Goal: Task Accomplishment & Management: Manage account settings

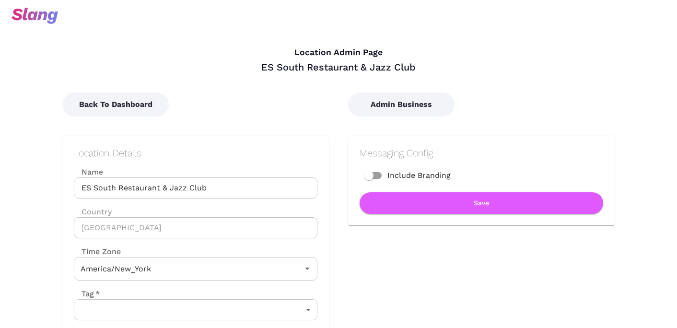
type input "Eastern Time"
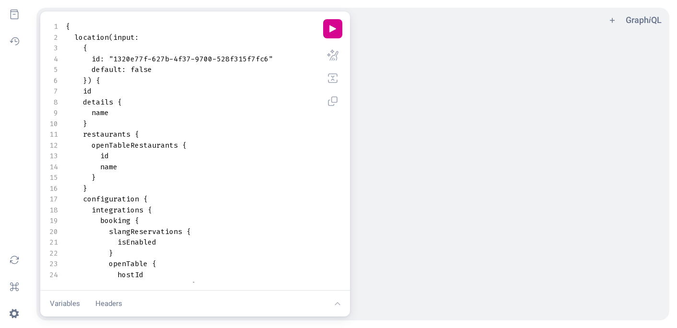
scroll to position [0, 0]
type textarea "{ location(input: { id: "1320e77f-627b-4f37-9700-528f315f7fc6" default: false }…"
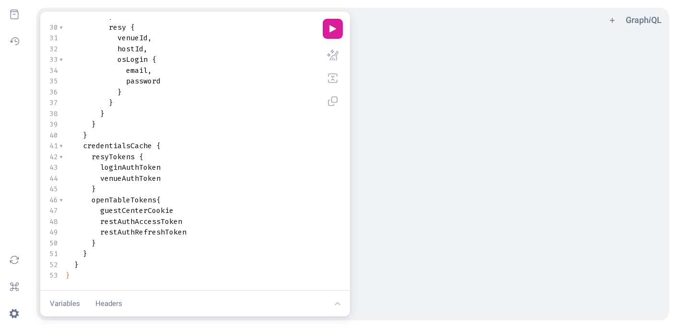
click at [336, 23] on button "play icon" at bounding box center [332, 28] width 19 height 19
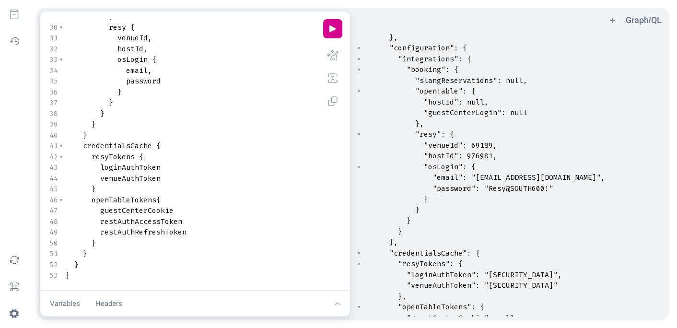
scroll to position [100, 0]
type textarea "slangartint@gmail.com"
drag, startPoint x: 476, startPoint y: 176, endPoint x: 566, endPoint y: 173, distance: 90.1
click at [566, 173] on span ""slangartint@gmail.com"" at bounding box center [535, 177] width 129 height 10
type textarea "Resy@SOUTH600!"
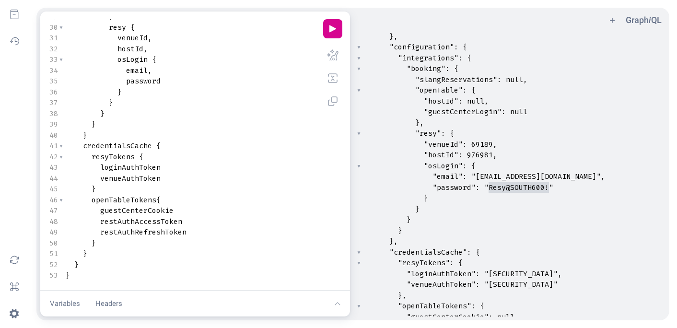
drag, startPoint x: 489, startPoint y: 186, endPoint x: 547, endPoint y: 187, distance: 58.0
click at [547, 187] on span ""Resy@SOUTH600!"" at bounding box center [518, 188] width 69 height 10
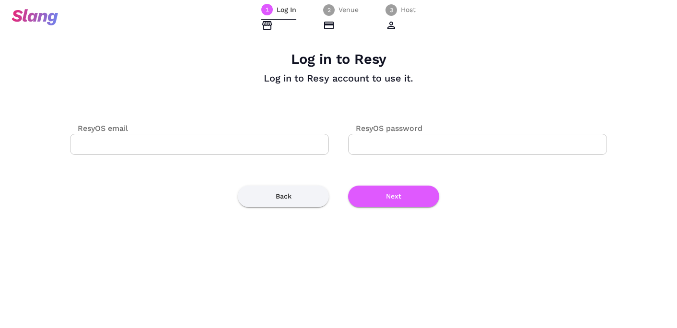
click at [266, 146] on input "ResyOS email" at bounding box center [199, 144] width 259 height 21
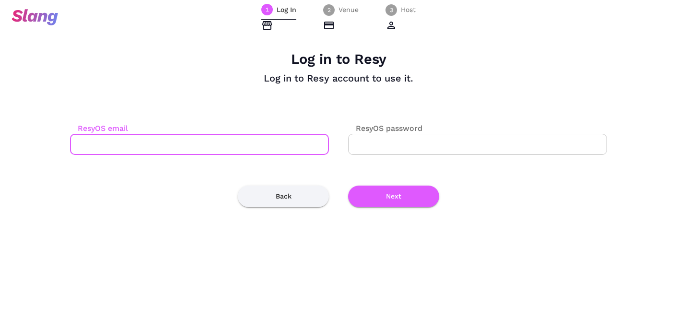
paste input "slangartint@gmail.com"
type input "slangartint@gmail.com"
click at [434, 151] on input "ResyOS password" at bounding box center [477, 144] width 259 height 21
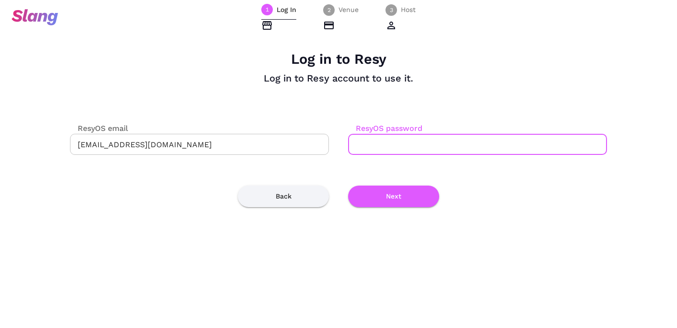
paste input "Resy@SOUTH600!"
type input "Resy@SOUTH600!"
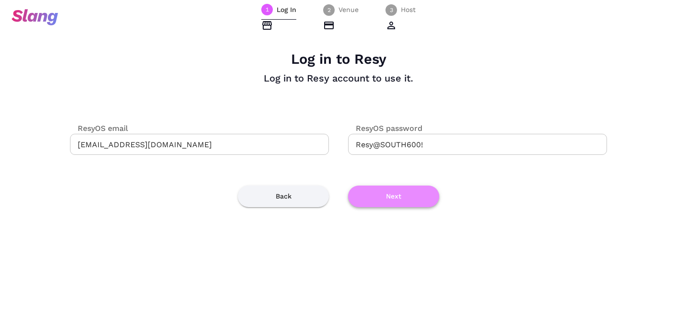
click at [392, 198] on button "Next" at bounding box center [393, 196] width 91 height 22
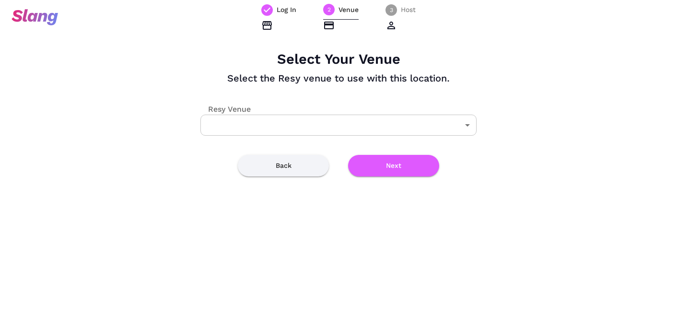
click at [376, 128] on body "Log In 2 Venue 3 Host Select Your Venue Select the Resy venue to use with this …" at bounding box center [338, 164] width 677 height 328
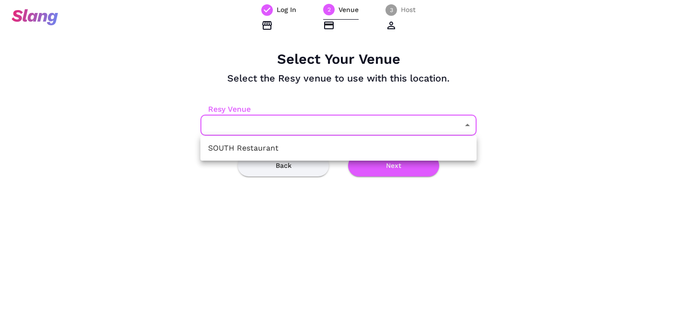
click at [358, 147] on li "SOUTH Restaurant" at bounding box center [338, 147] width 276 height 17
type input "69189"
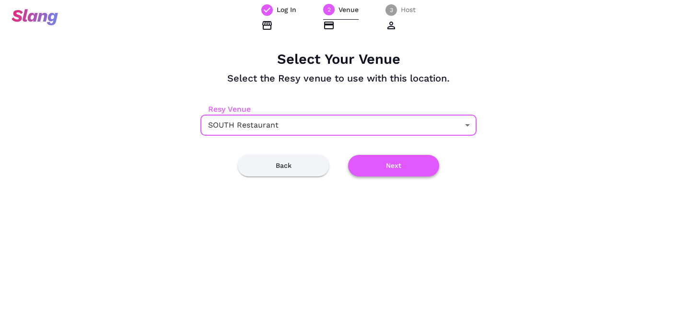
click at [382, 165] on button "Next" at bounding box center [393, 166] width 91 height 22
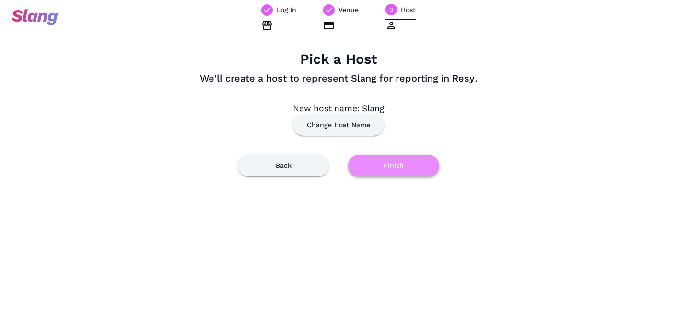
click at [390, 167] on button "Finish" at bounding box center [393, 166] width 91 height 22
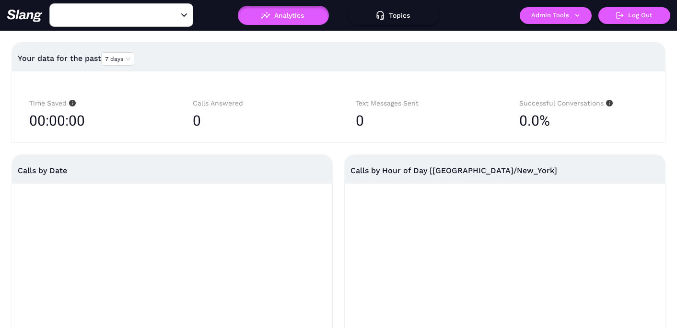
type input "South Restaurant & Jazz Club"
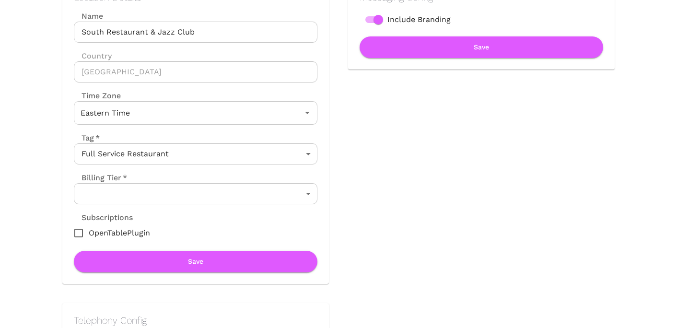
scroll to position [147, 0]
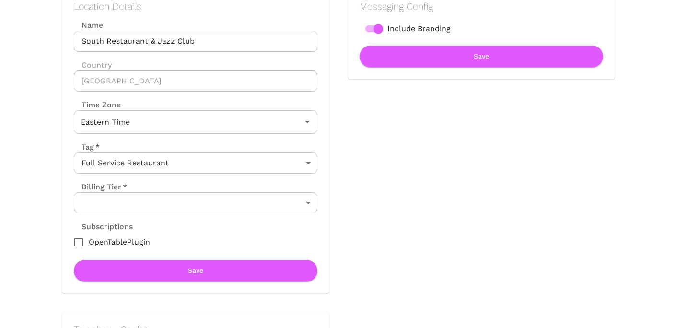
click at [130, 181] on body "Location Admin Page South Restaurant & Jazz Club Back To Dashboard New Dashboar…" at bounding box center [338, 17] width 677 height 328
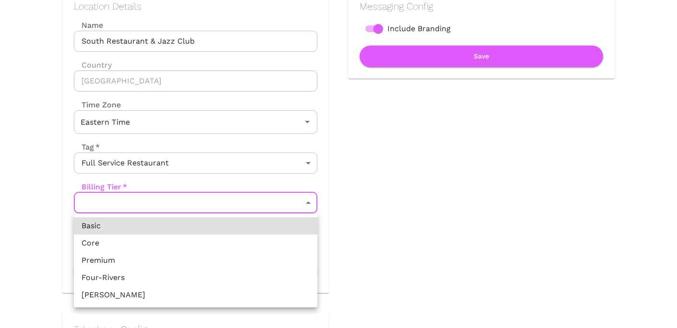
click at [114, 261] on li "Premium" at bounding box center [195, 260] width 243 height 17
type input "Premium"
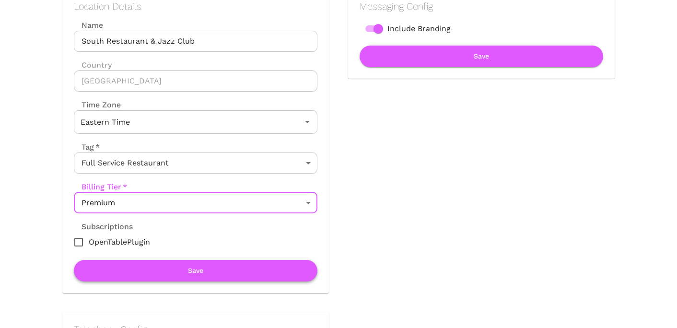
click at [170, 267] on button "Save" at bounding box center [195, 271] width 243 height 22
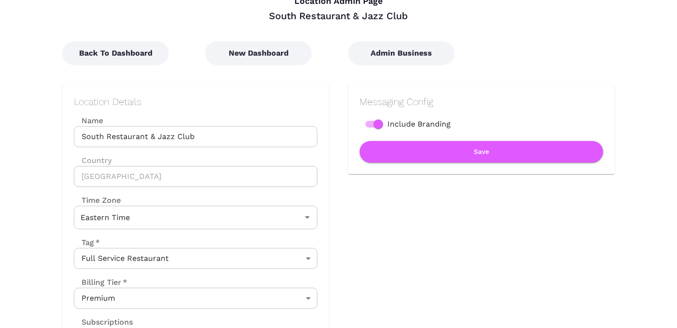
scroll to position [0, 0]
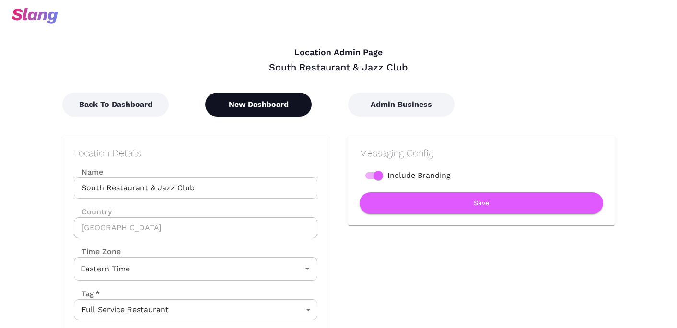
click at [253, 111] on button "New Dashboard" at bounding box center [258, 104] width 106 height 24
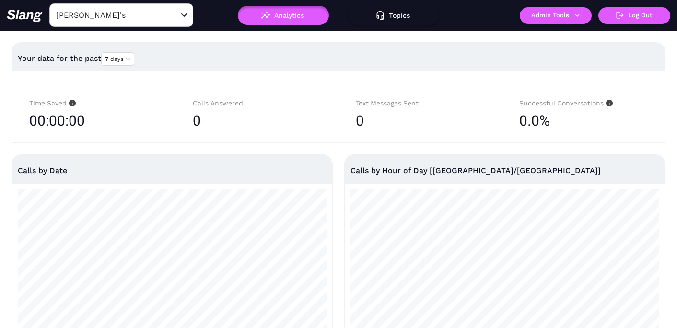
click at [146, 18] on input "[PERSON_NAME]'s" at bounding box center [106, 15] width 105 height 15
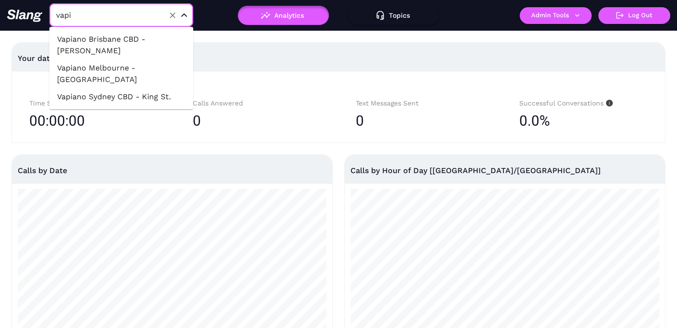
type input "vapia"
click at [165, 39] on li "Vapiano Brisbane CBD - [PERSON_NAME]" at bounding box center [121, 45] width 144 height 29
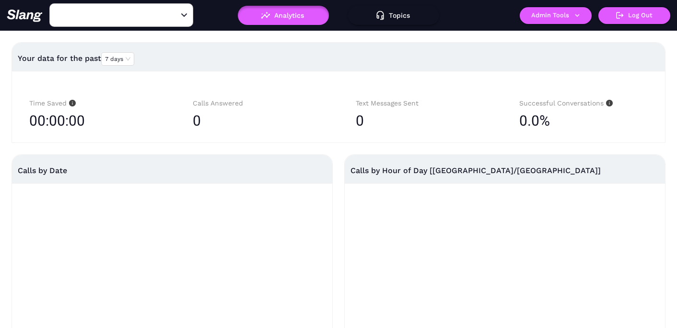
type input "Vapiano Brisbane CBD - [PERSON_NAME]"
click at [553, 17] on button "Admin Tools" at bounding box center [555, 15] width 72 height 17
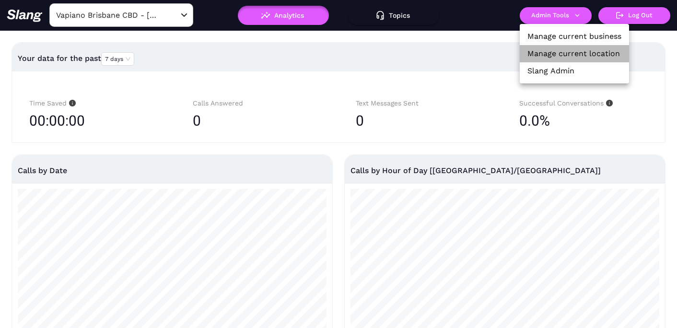
click at [553, 54] on link "Manage current location" at bounding box center [573, 54] width 92 height 12
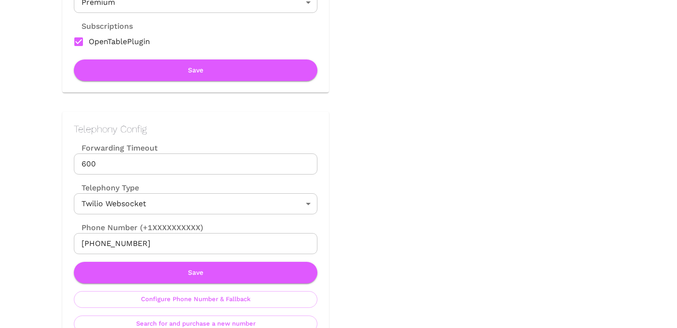
scroll to position [319, 0]
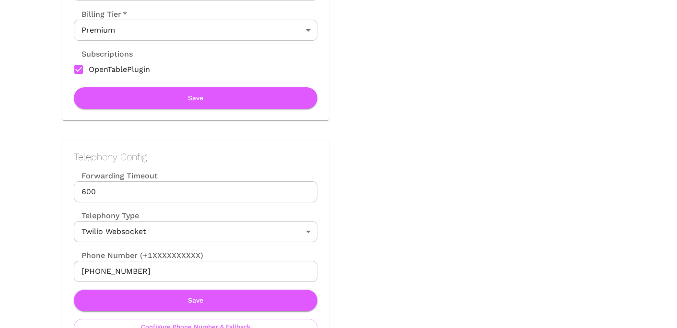
click at [186, 268] on input "[PHONE_NUMBER]" at bounding box center [195, 271] width 243 height 21
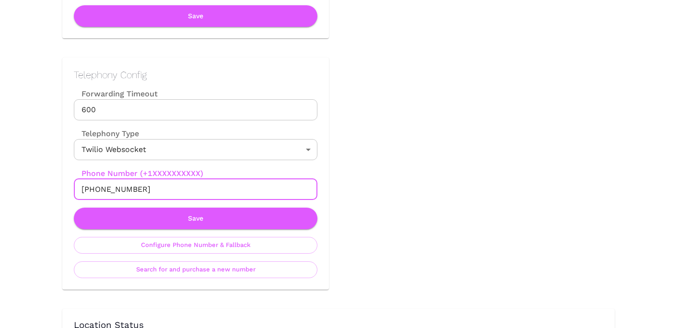
scroll to position [409, 0]
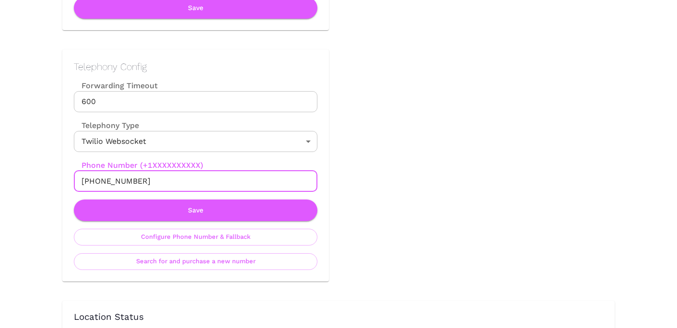
paste input "61468012209"
type input "[PHONE_NUMBER]"
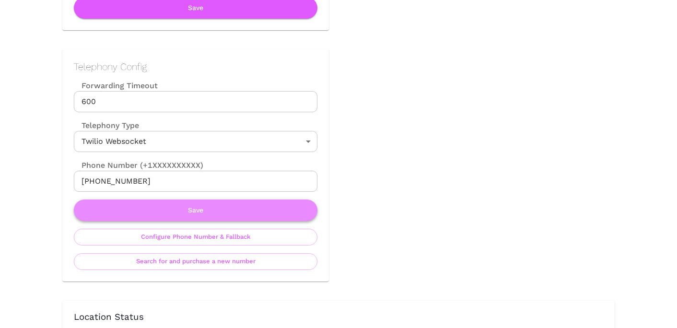
click at [231, 207] on button "Save" at bounding box center [195, 210] width 243 height 22
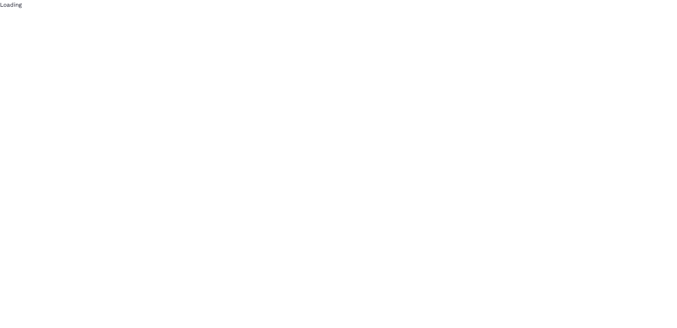
scroll to position [0, 0]
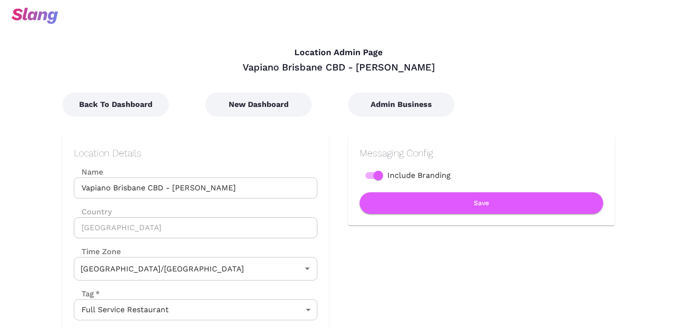
type input "Australian EST ([GEOGRAPHIC_DATA])"
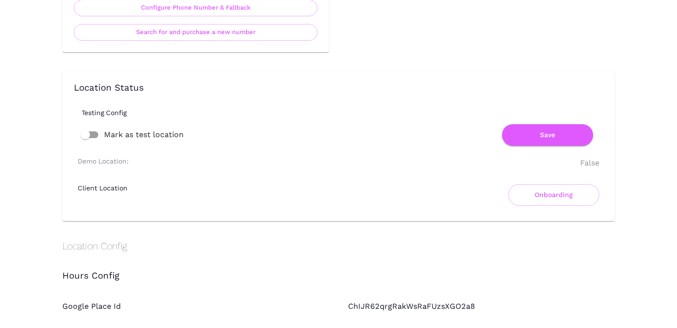
scroll to position [525, 0]
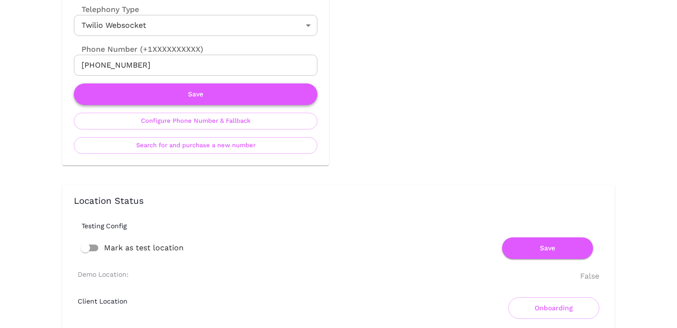
click at [204, 91] on button "Save" at bounding box center [195, 94] width 243 height 22
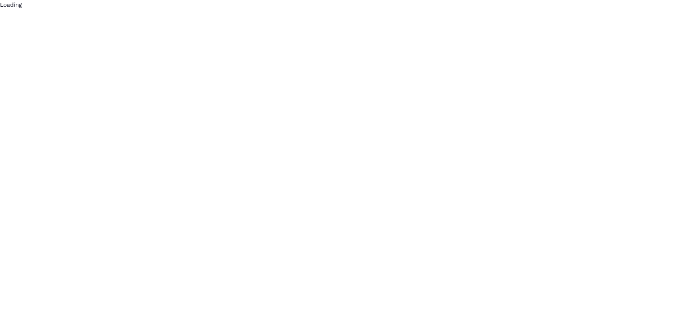
scroll to position [0, 0]
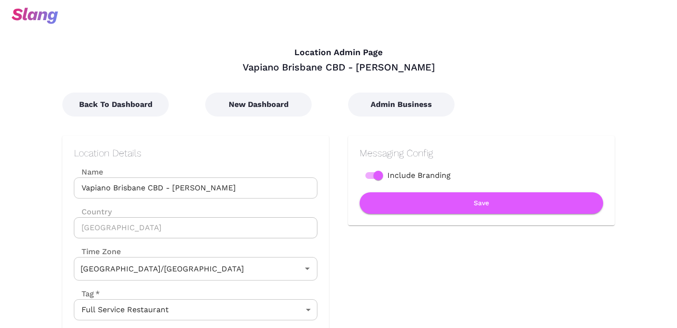
type input "Australian EST ([GEOGRAPHIC_DATA])"
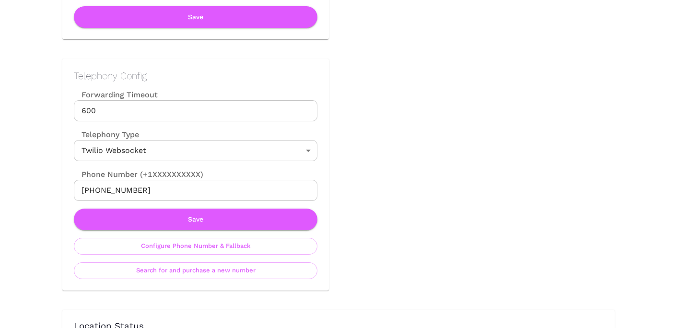
scroll to position [406, 0]
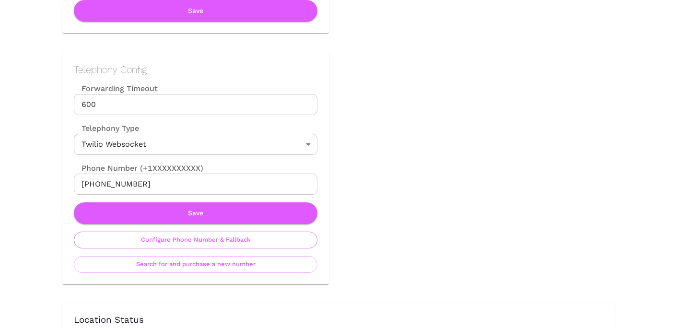
click at [191, 235] on button "Configure Phone Number & Fallback" at bounding box center [195, 239] width 243 height 17
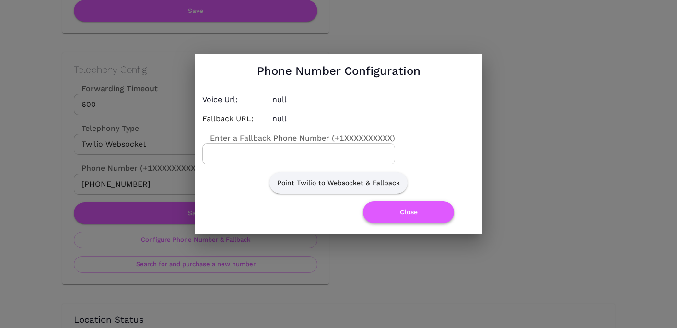
click at [408, 214] on button "Close" at bounding box center [408, 212] width 91 height 22
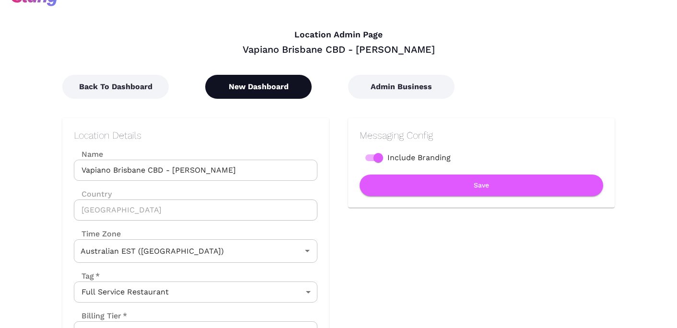
scroll to position [0, 0]
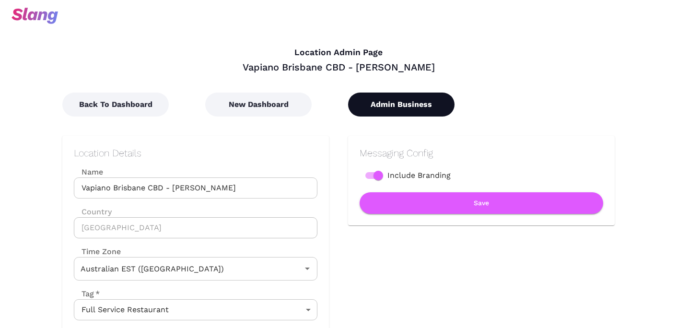
click at [396, 104] on button "Admin Business" at bounding box center [401, 104] width 106 height 24
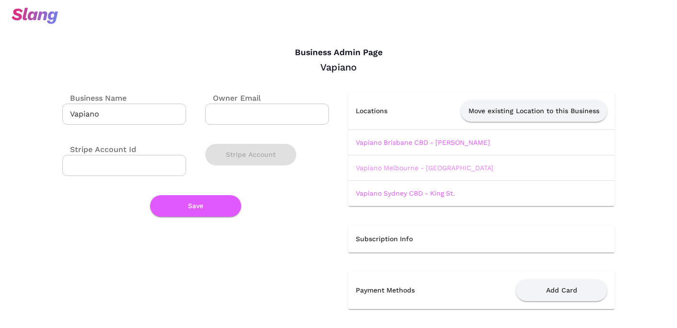
click at [388, 168] on link "Vapiano Melbourne - [GEOGRAPHIC_DATA]" at bounding box center [425, 168] width 138 height 8
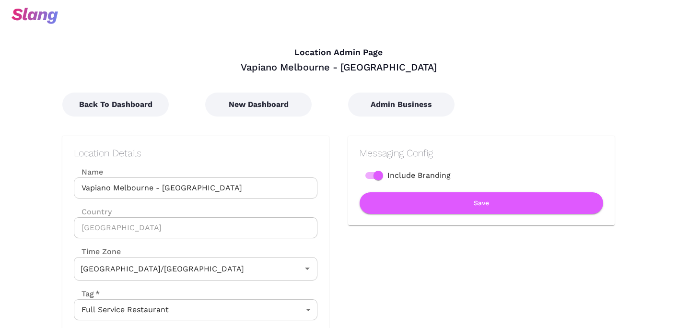
type input "Australian EST ([GEOGRAPHIC_DATA])"
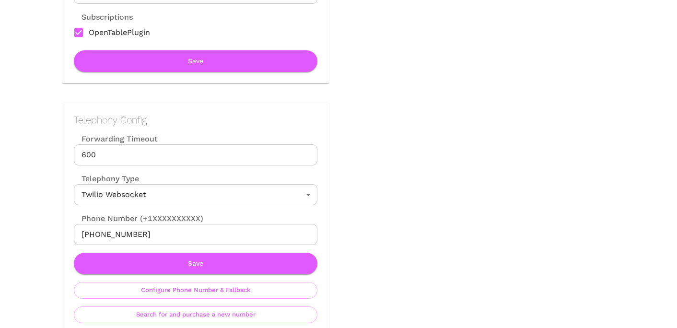
scroll to position [418, 0]
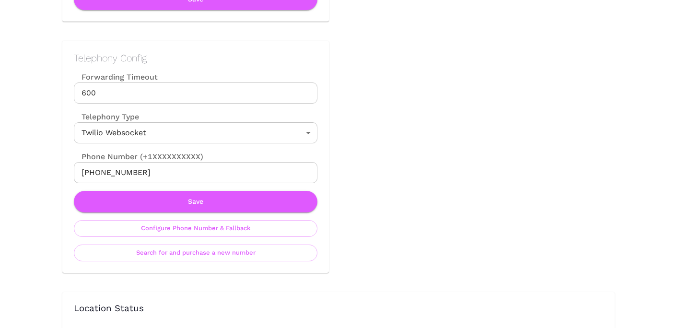
click at [99, 175] on input "[PHONE_NUMBER]" at bounding box center [195, 172] width 243 height 21
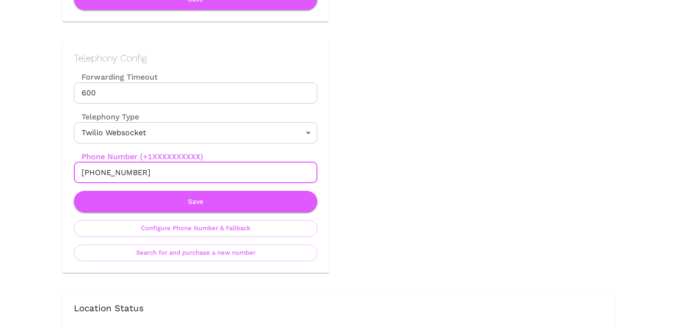
paste input "61483922325"
type input "[PHONE_NUMBER]"
click at [201, 203] on button "Save" at bounding box center [195, 202] width 243 height 22
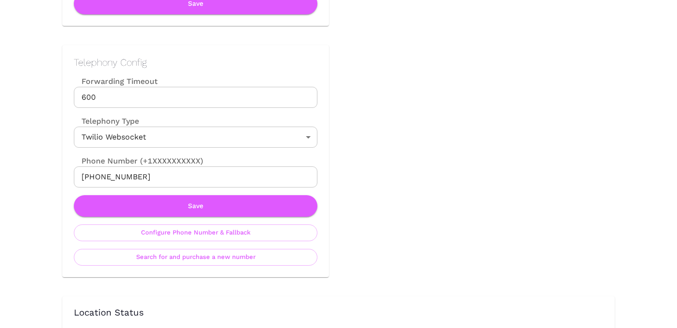
scroll to position [416, 0]
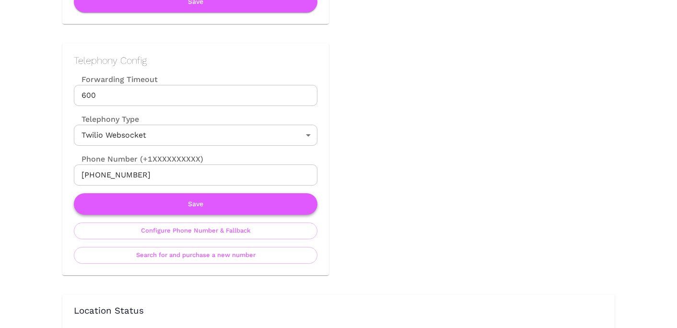
click at [196, 204] on button "Save" at bounding box center [195, 204] width 243 height 22
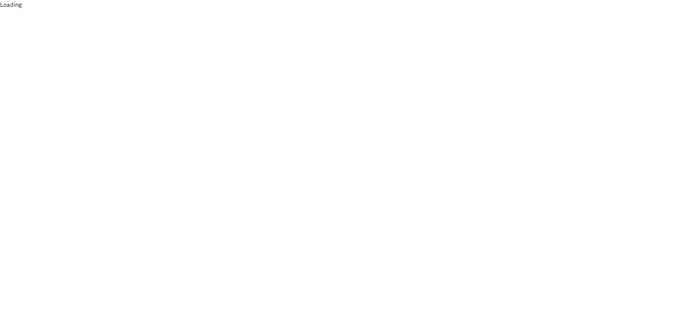
scroll to position [0, 0]
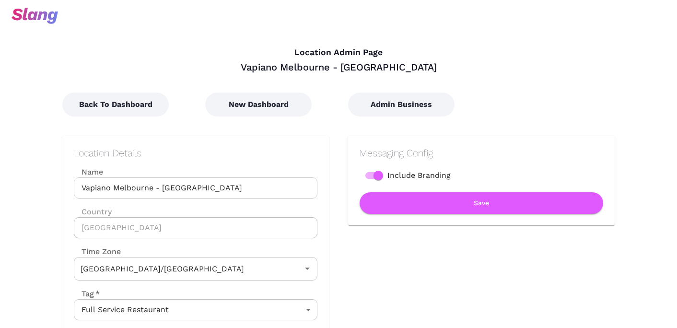
type input "Australian EST ([GEOGRAPHIC_DATA])"
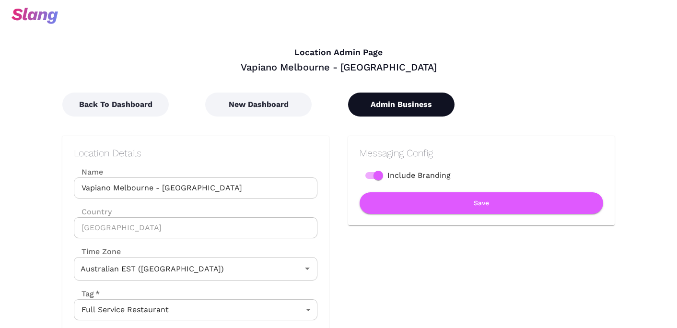
click at [374, 108] on button "Admin Business" at bounding box center [401, 104] width 106 height 24
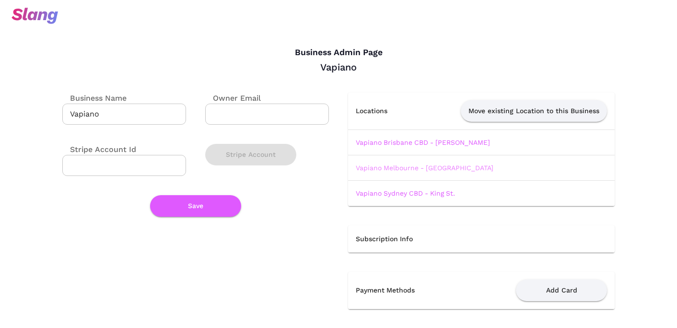
click at [390, 167] on link "Vapiano Melbourne - [GEOGRAPHIC_DATA]" at bounding box center [425, 168] width 138 height 8
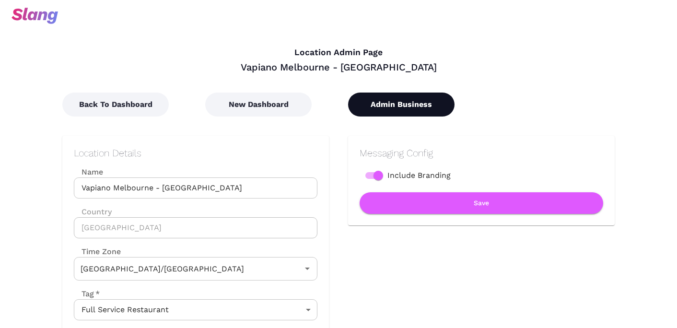
type input "Australian EST ([GEOGRAPHIC_DATA])"
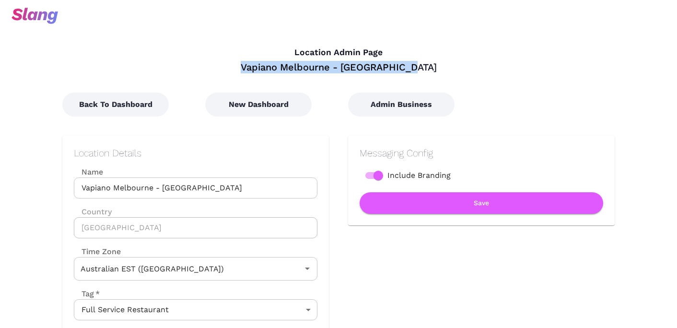
drag, startPoint x: 419, startPoint y: 66, endPoint x: 256, endPoint y: 66, distance: 162.5
click at [256, 66] on div "Vapiano Melbourne - [GEOGRAPHIC_DATA]" at bounding box center [338, 67] width 552 height 12
copy div "Vapiano Melbourne - [GEOGRAPHIC_DATA]"
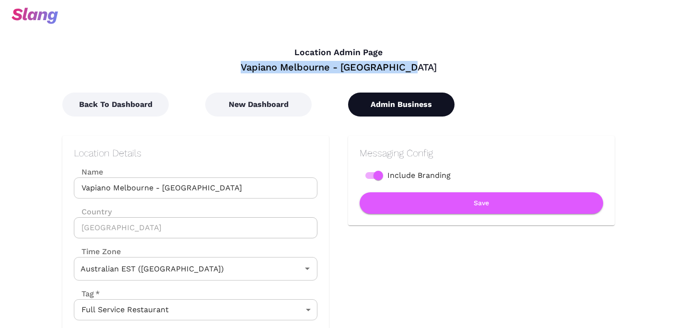
click at [406, 103] on button "Admin Business" at bounding box center [401, 104] width 106 height 24
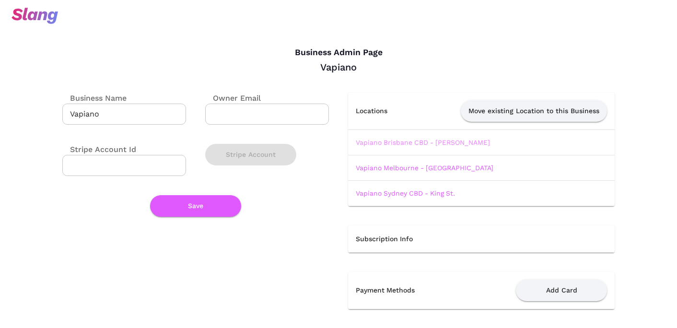
click at [394, 139] on link "Vapiano Brisbane CBD - [PERSON_NAME]" at bounding box center [423, 143] width 134 height 8
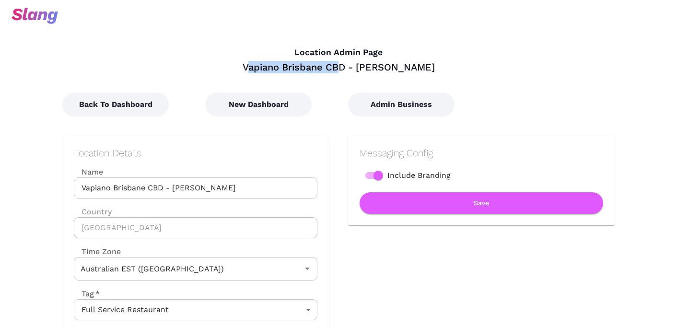
drag, startPoint x: 257, startPoint y: 68, endPoint x: 349, endPoint y: 62, distance: 92.2
click at [349, 62] on div "Vapiano Brisbane CBD - [PERSON_NAME]" at bounding box center [338, 67] width 552 height 12
drag, startPoint x: 422, startPoint y: 69, endPoint x: 254, endPoint y: 68, distance: 167.7
click at [254, 68] on div "Vapiano Brisbane CBD - [PERSON_NAME]" at bounding box center [338, 67] width 552 height 12
copy div "Vapiano Brisbane CBD - [PERSON_NAME]"
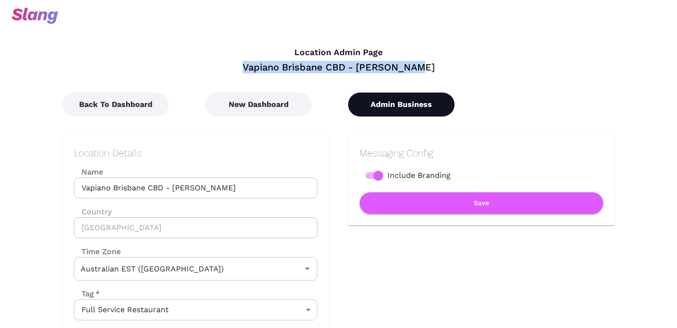
click at [382, 105] on button "Admin Business" at bounding box center [401, 104] width 106 height 24
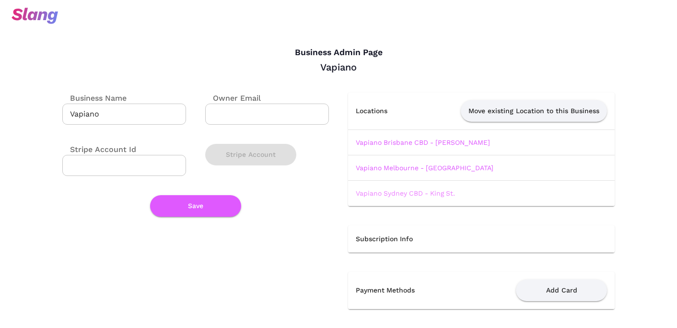
click at [387, 194] on link "Vapiano Sydney CBD - King St." at bounding box center [405, 193] width 99 height 8
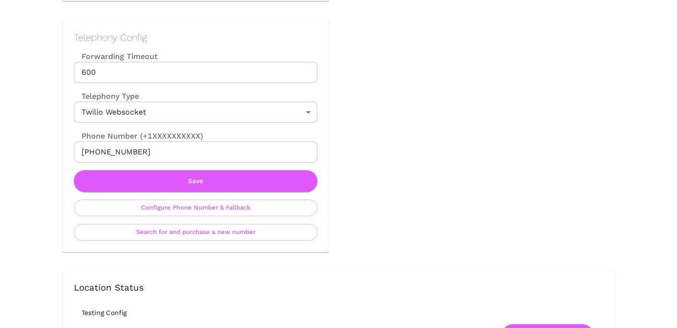
scroll to position [470, 0]
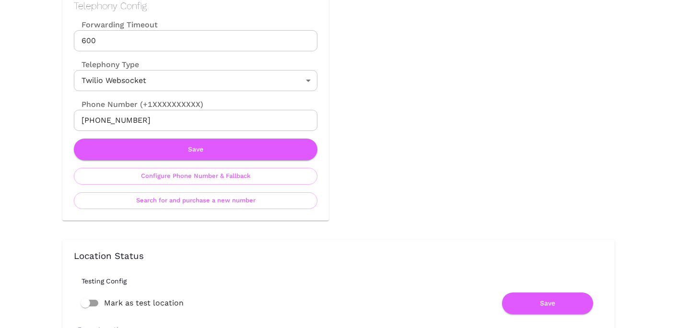
click at [159, 122] on input "[PHONE_NUMBER]" at bounding box center [195, 120] width 243 height 21
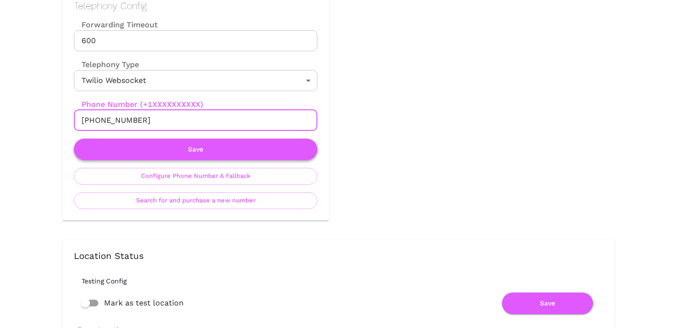
paste input "61483948469"
type input "[PHONE_NUMBER]"
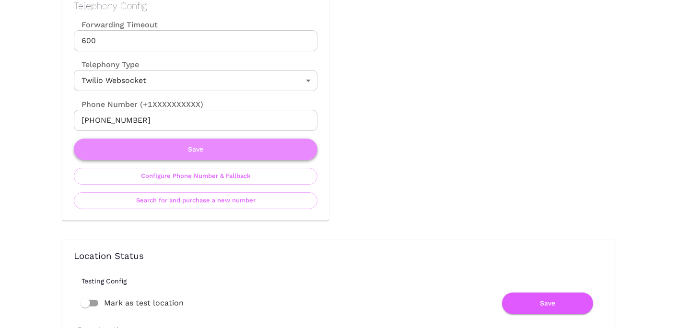
click at [195, 150] on button "Save" at bounding box center [195, 150] width 243 height 22
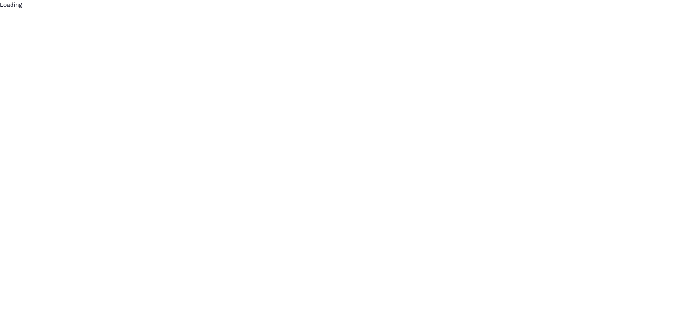
scroll to position [0, 0]
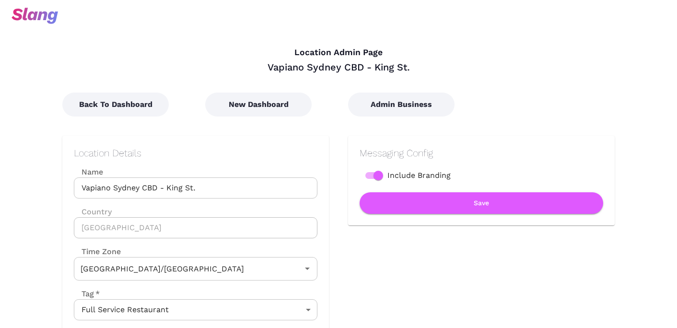
type input "Australian EDT ([GEOGRAPHIC_DATA])"
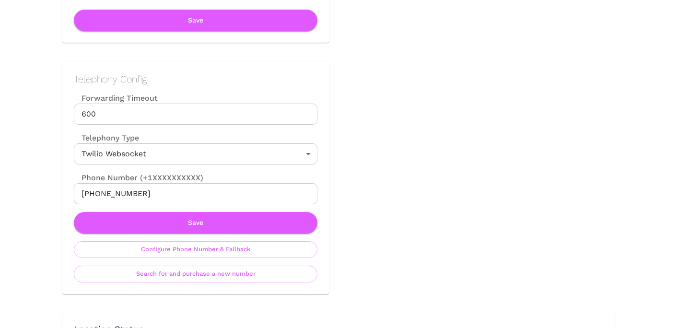
scroll to position [421, 0]
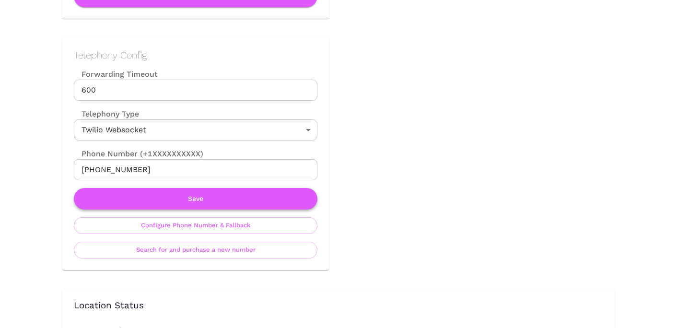
click at [209, 205] on button "Save" at bounding box center [195, 199] width 243 height 22
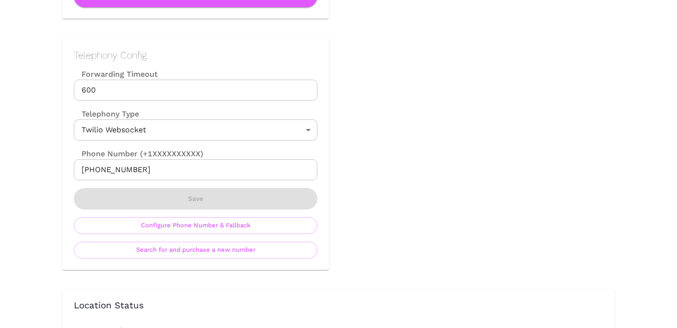
scroll to position [0, 0]
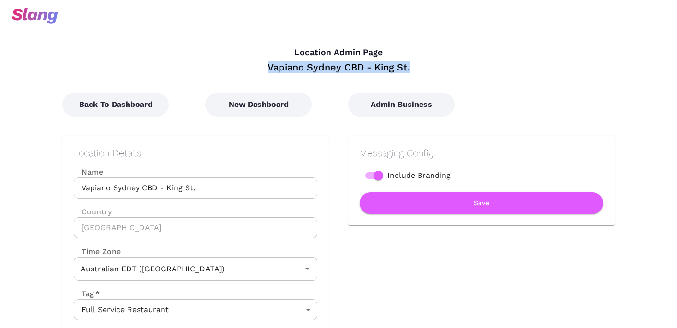
drag, startPoint x: 410, startPoint y: 66, endPoint x: 267, endPoint y: 66, distance: 142.8
click at [267, 66] on div "Vapiano Sydney CBD - King St." at bounding box center [338, 67] width 552 height 12
copy div "Vapiano Sydney CBD - King St."
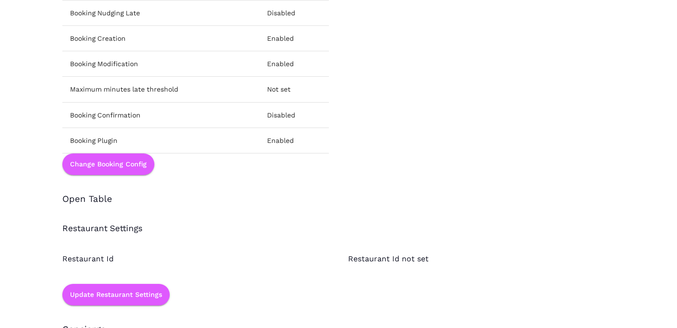
scroll to position [1292, 0]
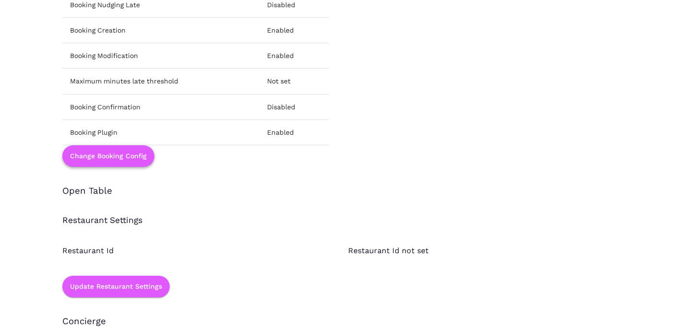
click at [127, 156] on button "Change Booking Config" at bounding box center [108, 156] width 92 height 22
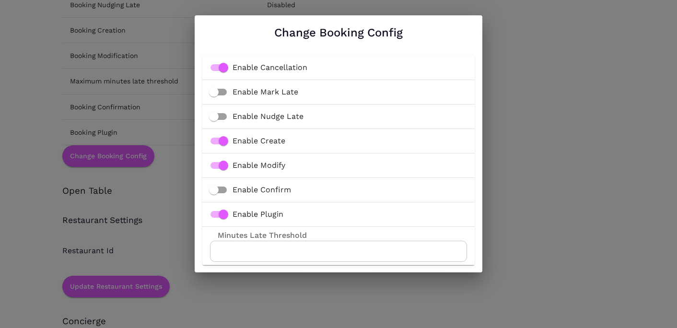
click at [225, 211] on input "Enable Plugin" at bounding box center [223, 214] width 55 height 18
checkbox input "false"
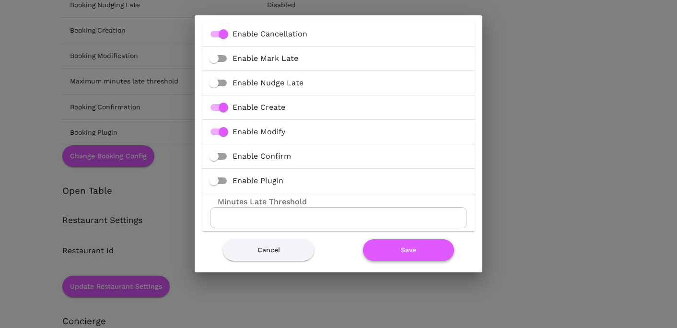
click at [394, 246] on button "Save" at bounding box center [408, 250] width 91 height 22
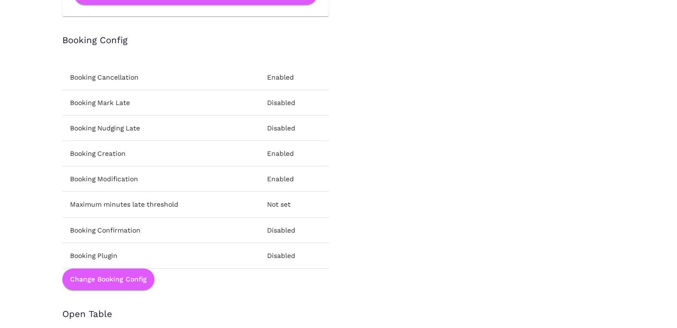
scroll to position [1168, 0]
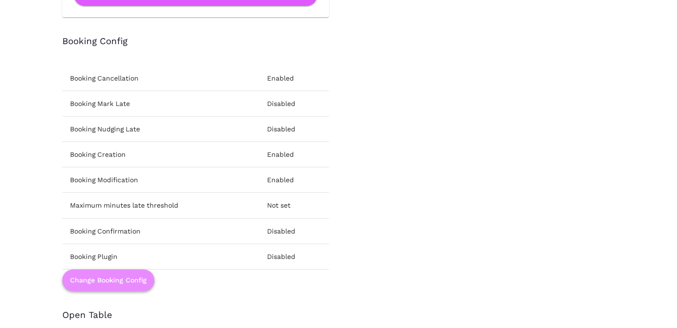
click at [126, 280] on button "Change Booking Config" at bounding box center [108, 280] width 92 height 22
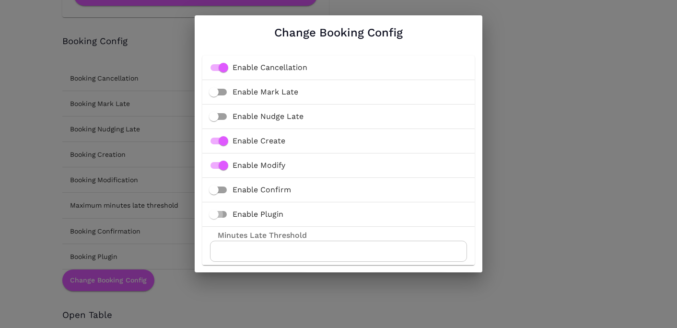
click at [216, 214] on input "Enable Plugin" at bounding box center [213, 214] width 55 height 18
checkbox input "true"
click at [223, 139] on input "Enable Create" at bounding box center [223, 141] width 55 height 18
checkbox input "false"
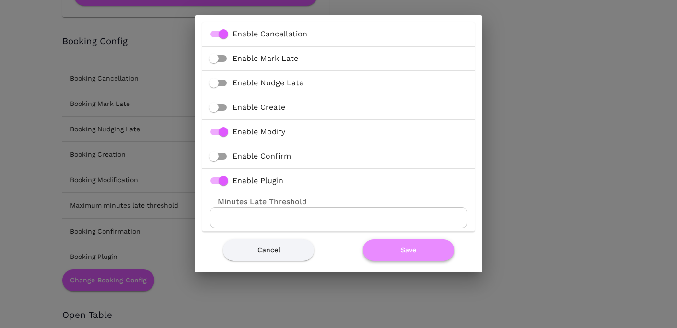
click at [423, 250] on button "Save" at bounding box center [408, 250] width 91 height 22
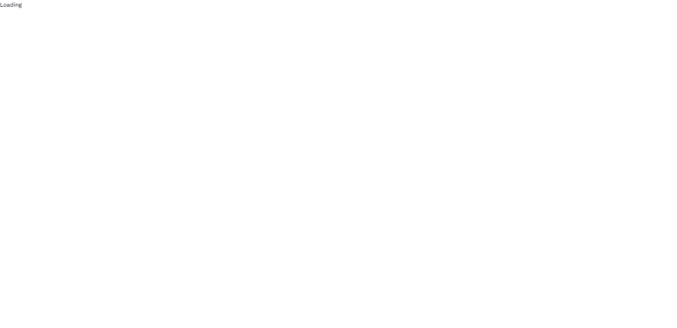
scroll to position [0, 0]
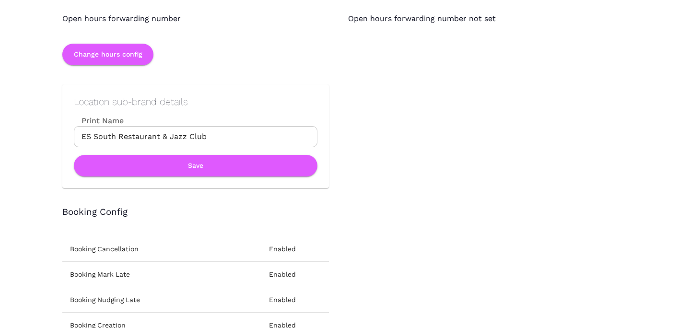
scroll to position [854, 0]
